Goal: Task Accomplishment & Management: Manage account settings

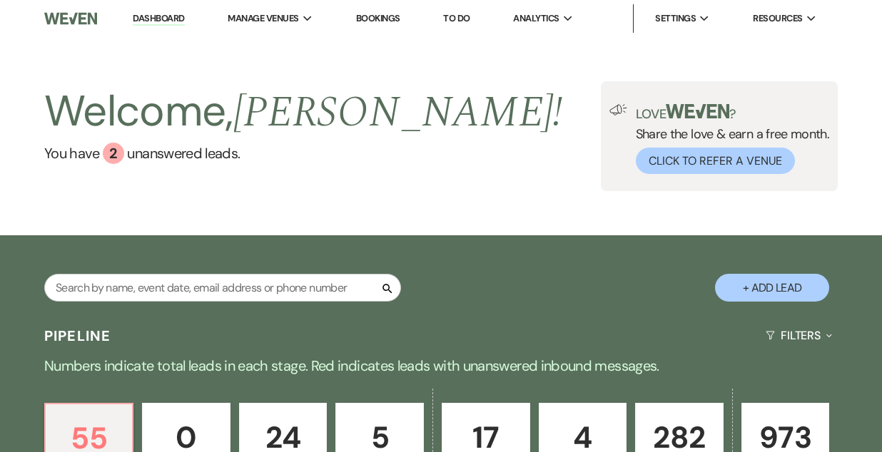
click at [369, 12] on link "Bookings" at bounding box center [378, 18] width 44 height 12
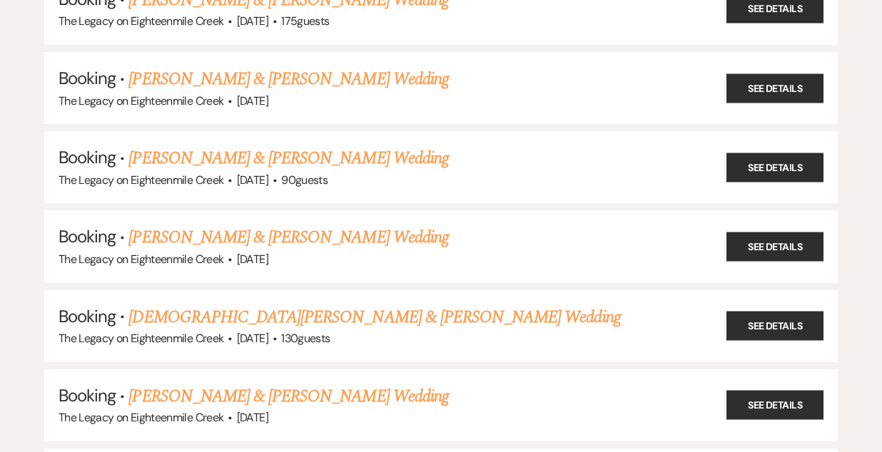
scroll to position [281, 0]
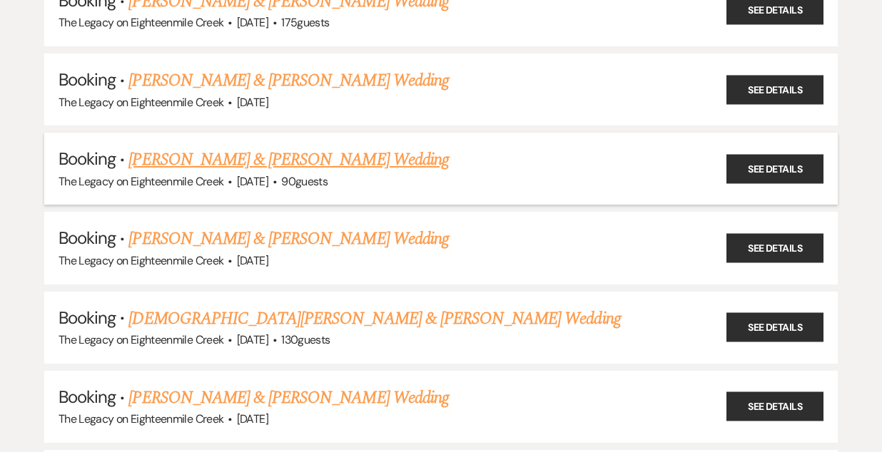
click at [293, 157] on link "[PERSON_NAME] & [PERSON_NAME] Wedding" at bounding box center [288, 160] width 320 height 26
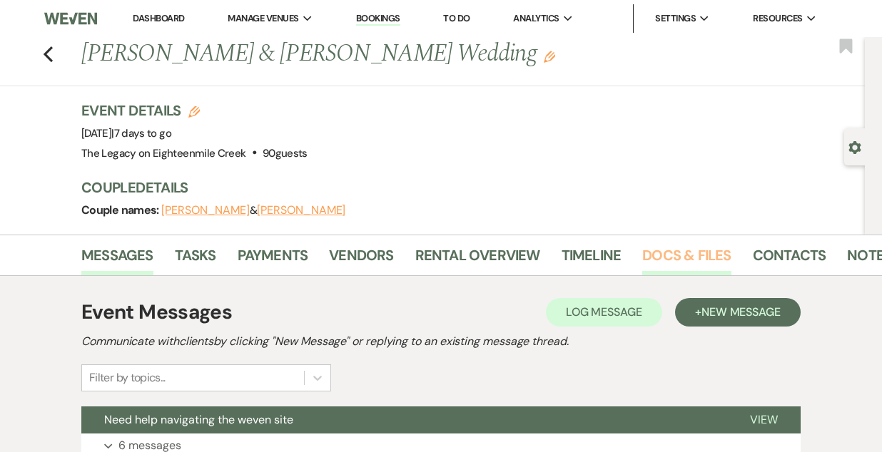
click at [676, 255] on link "Docs & Files" at bounding box center [686, 259] width 88 height 31
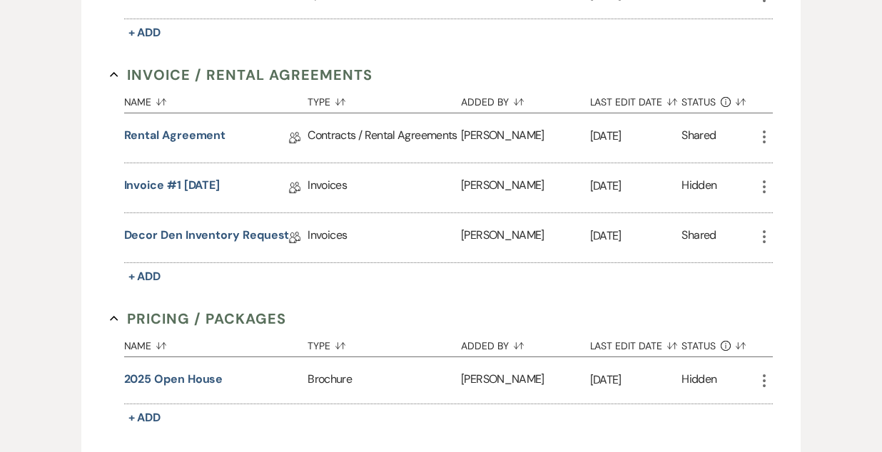
scroll to position [539, 0]
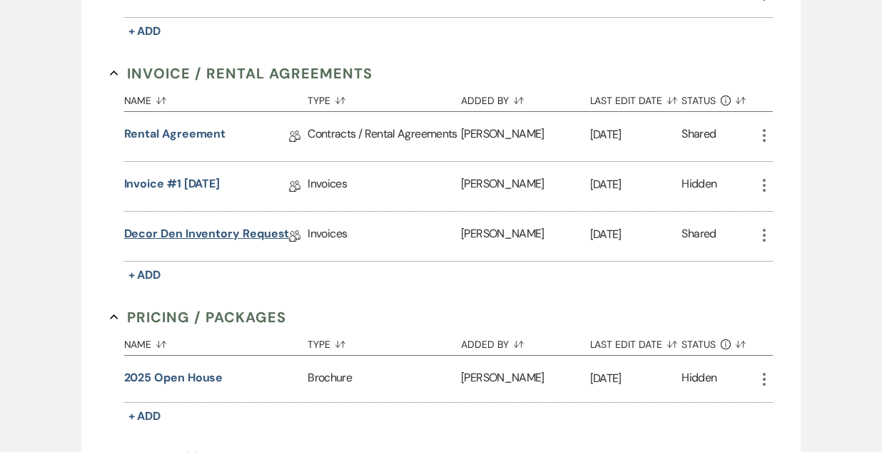
click at [195, 233] on link "Decor Den Inventory Request" at bounding box center [207, 236] width 166 height 22
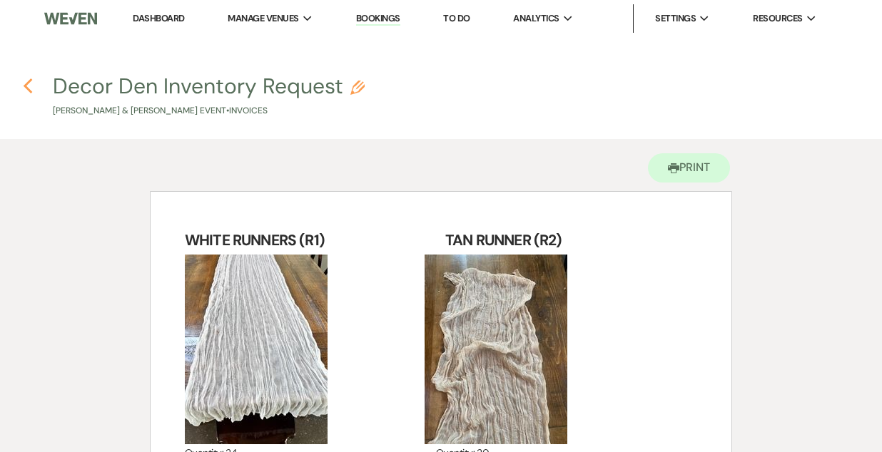
click at [26, 80] on icon "Previous" at bounding box center [28, 86] width 11 height 17
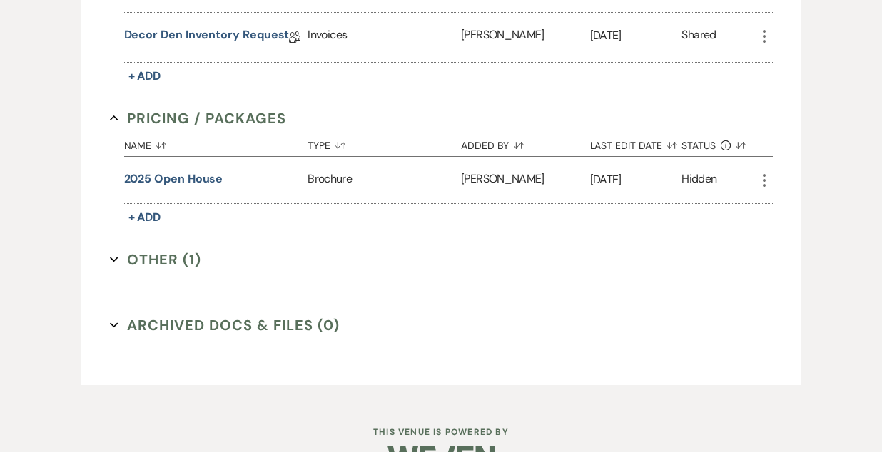
scroll to position [737, 0]
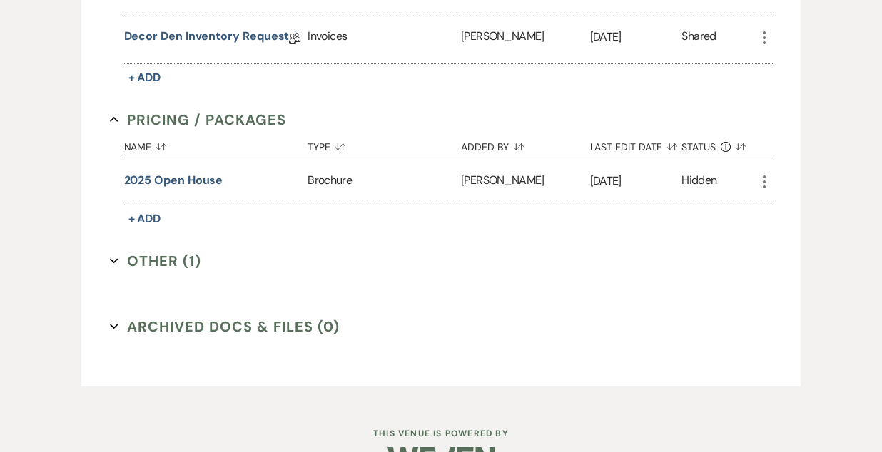
click at [191, 260] on button "Other (1) Expand" at bounding box center [156, 260] width 92 height 21
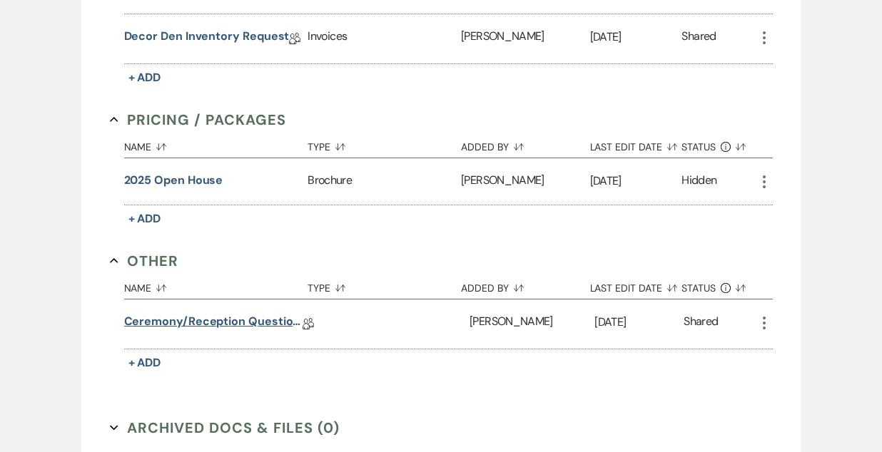
click at [238, 320] on link "Ceremony/Reception Questionnaire" at bounding box center [213, 324] width 178 height 22
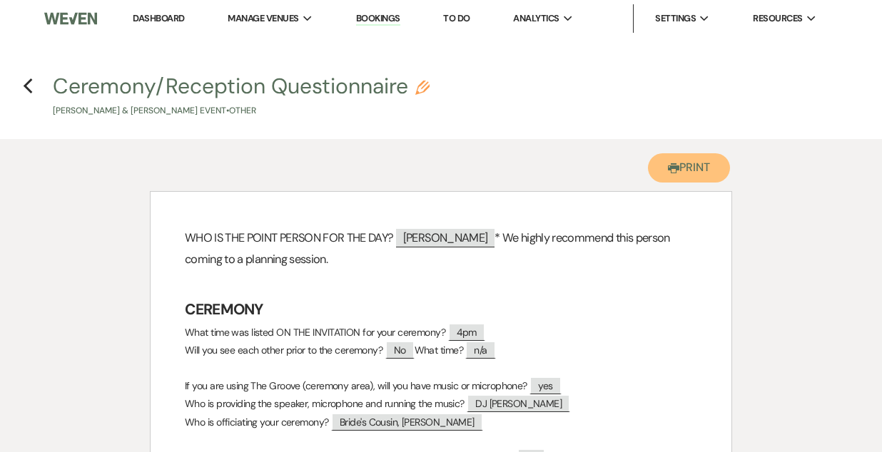
click at [679, 168] on button "Printer Print" at bounding box center [689, 167] width 82 height 29
